Goal: Information Seeking & Learning: Learn about a topic

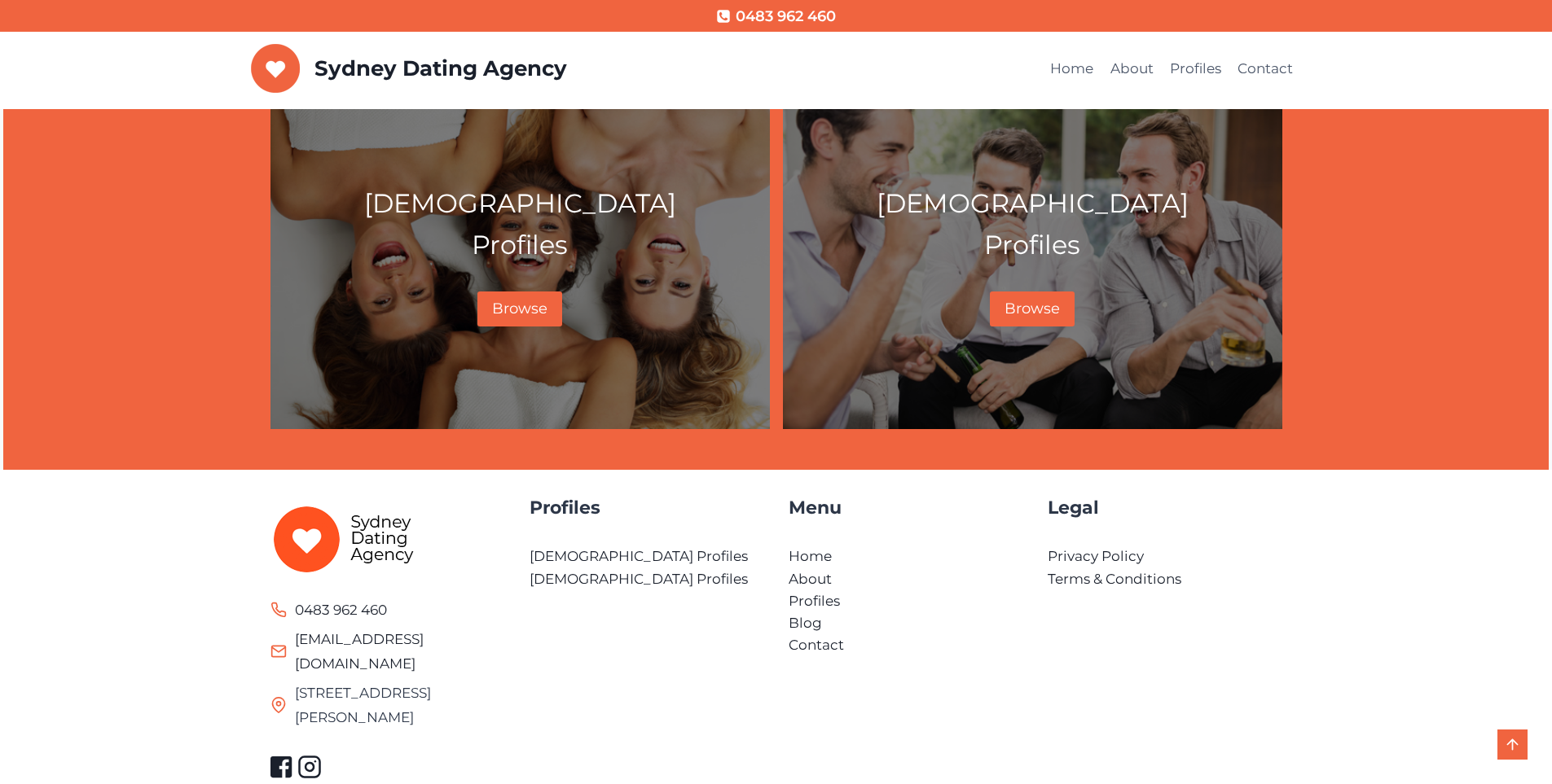
scroll to position [874, 0]
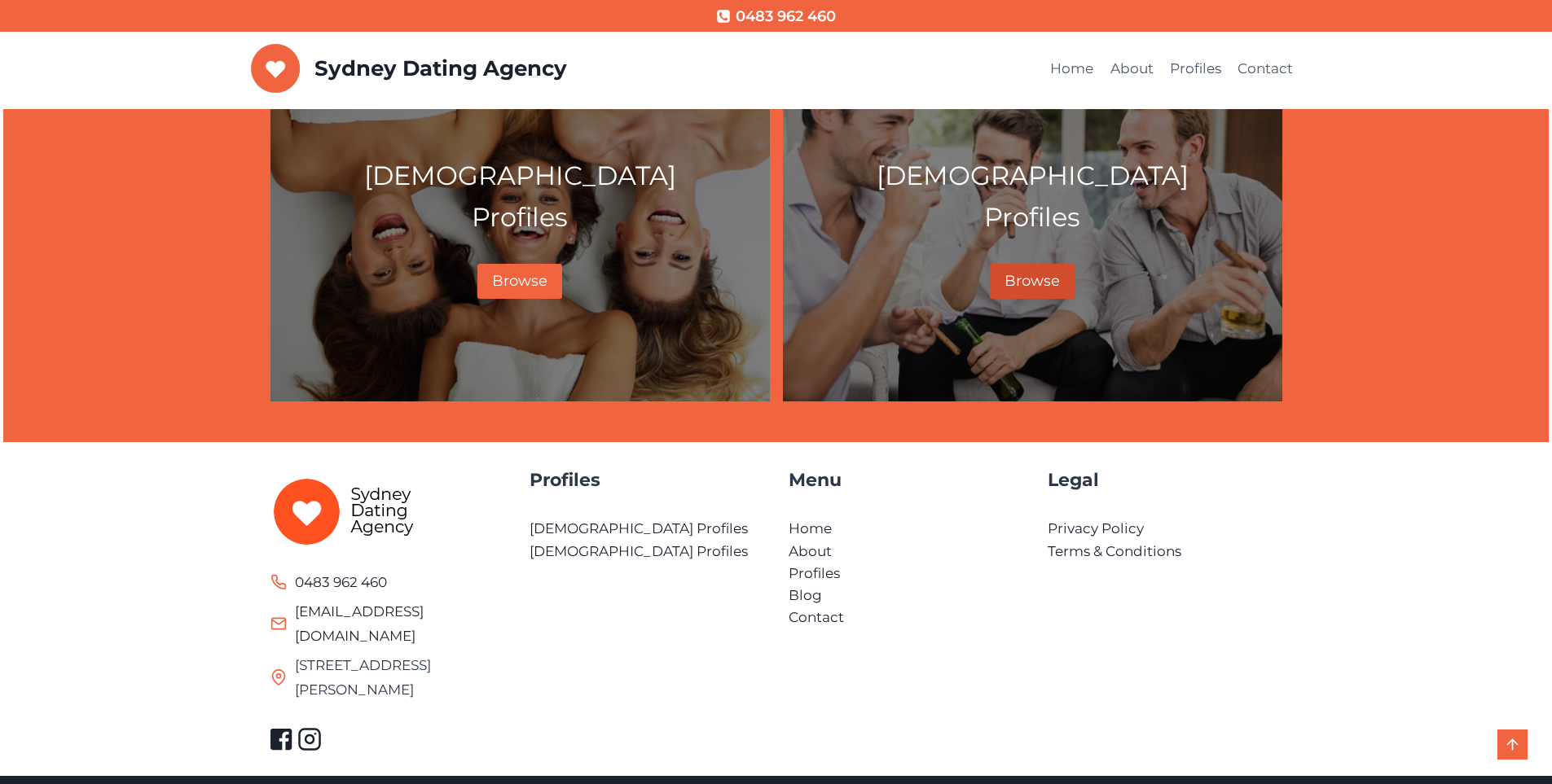
click at [1034, 282] on span "Browse" at bounding box center [1032, 281] width 56 height 18
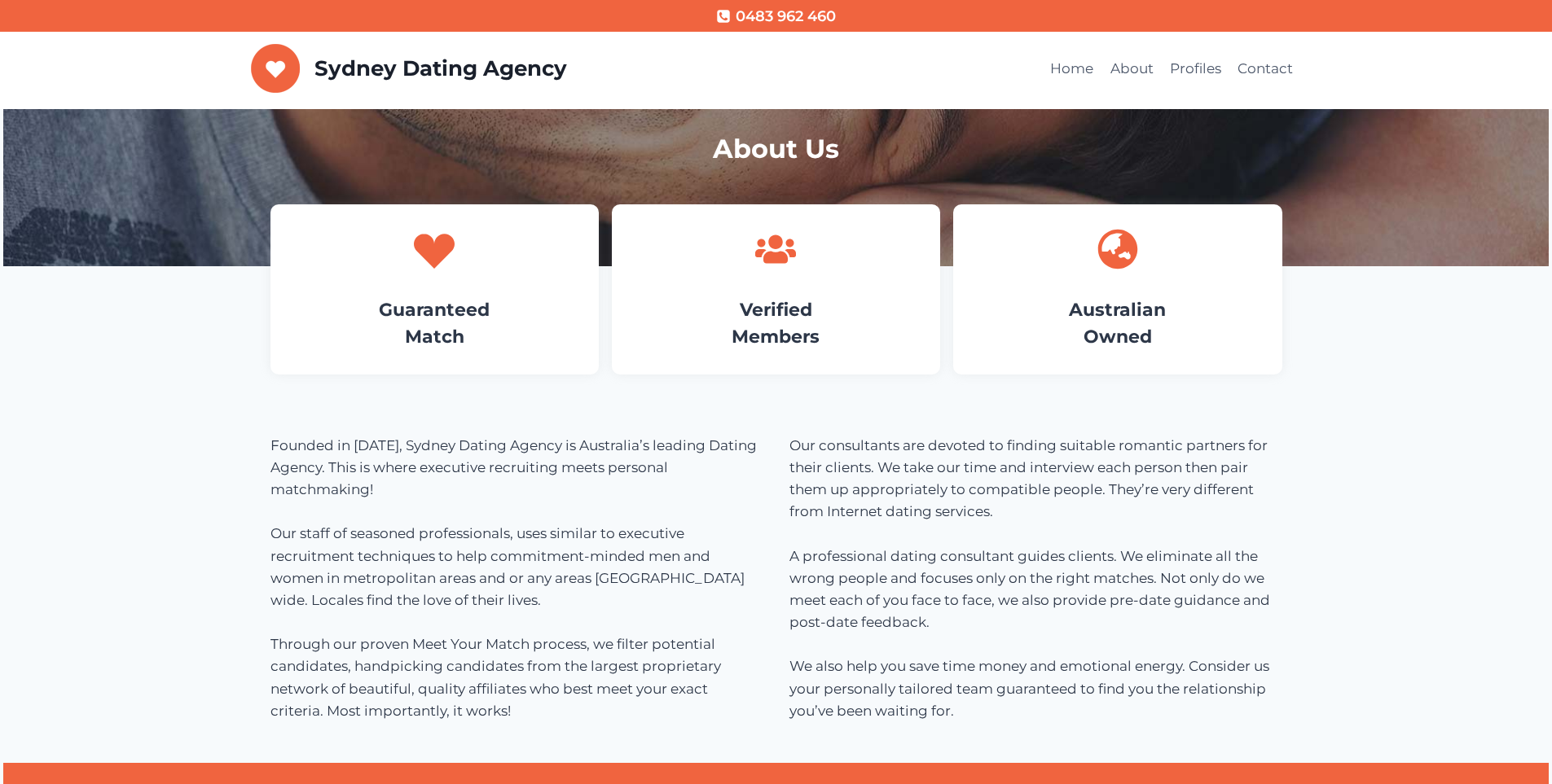
click at [1107, 321] on h4 "Australian Owned" at bounding box center [1117, 324] width 279 height 54
click at [798, 305] on link "Verified Members" at bounding box center [776, 324] width 88 height 49
click at [439, 318] on link "Guaranteed Match" at bounding box center [433, 324] width 111 height 49
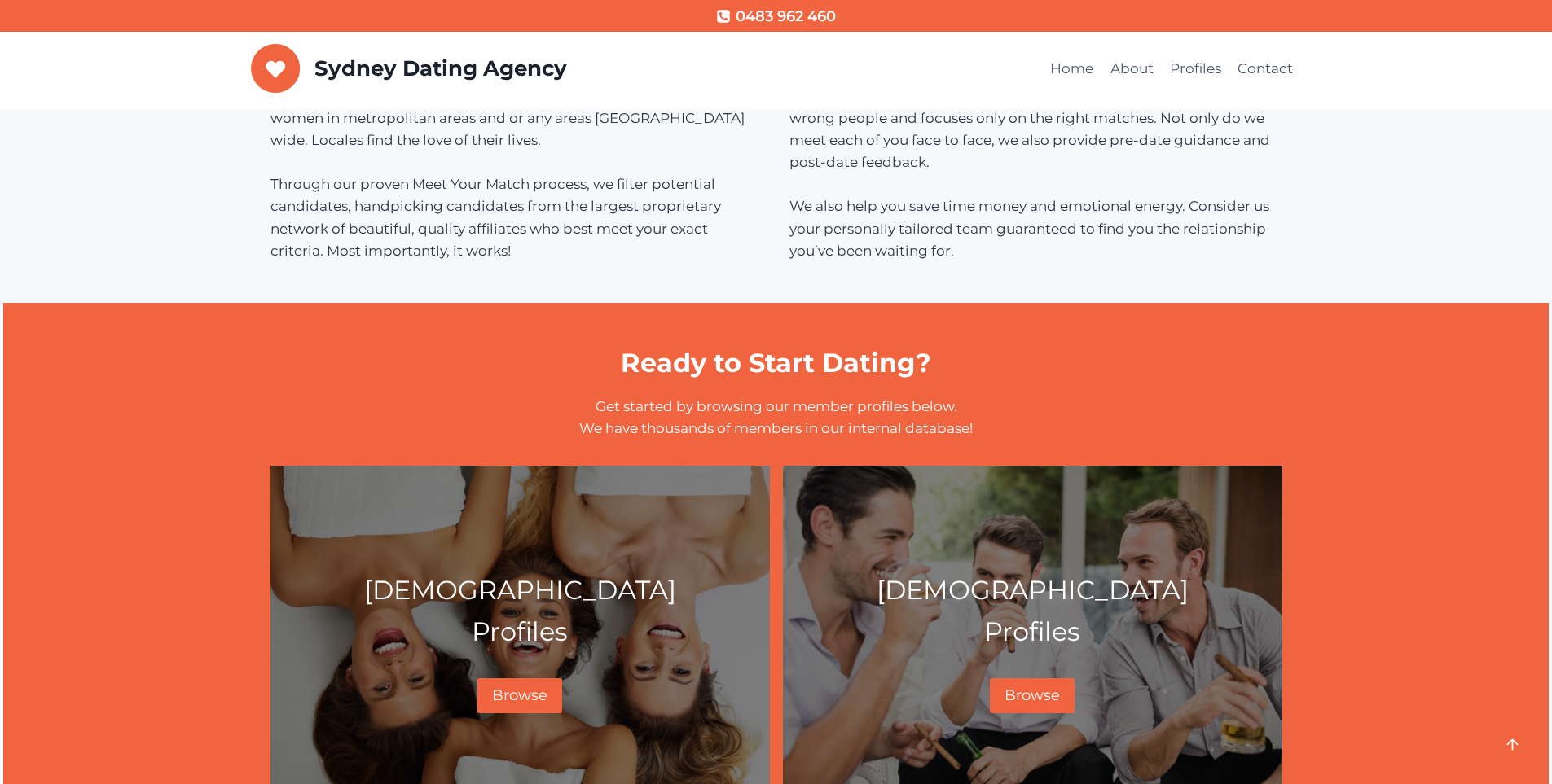
scroll to position [489, 0]
